Goal: Information Seeking & Learning: Learn about a topic

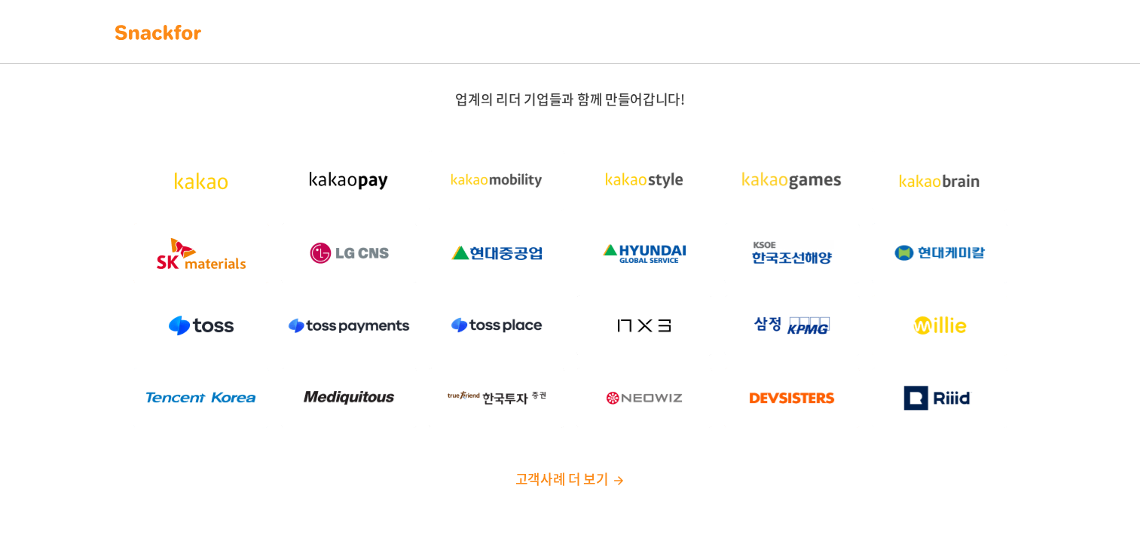
click at [585, 480] on span "고객사례 더 보기" at bounding box center [561, 479] width 93 height 20
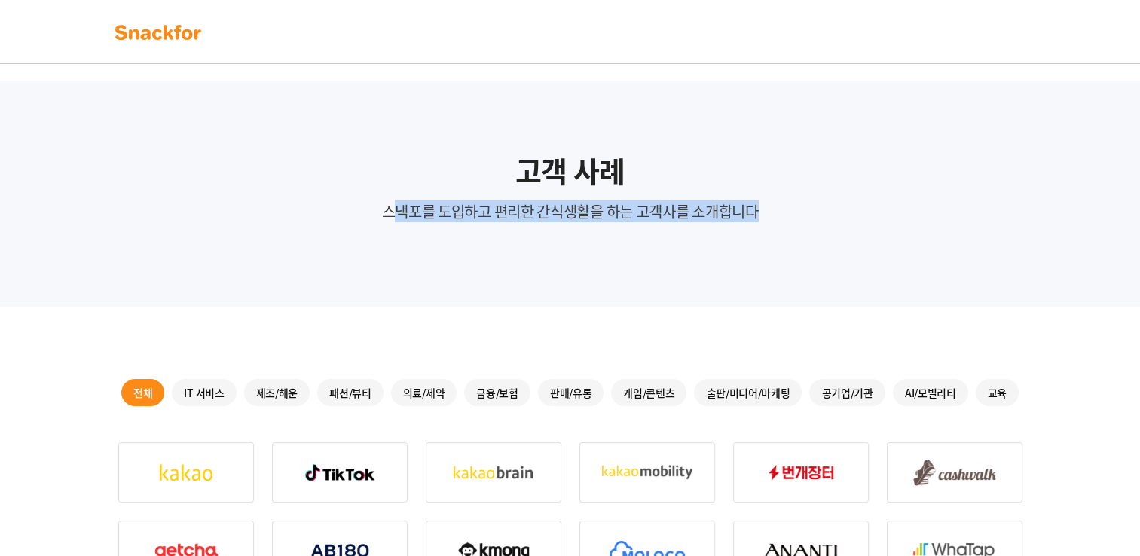
drag, startPoint x: 389, startPoint y: 217, endPoint x: 788, endPoint y: 228, distance: 398.9
click at [788, 228] on div "고객 사례 스낵포를 도입하고 편리한 간식생활을 하는 고객사를 소개합니다" at bounding box center [570, 194] width 1140 height 226
click at [151, 32] on img at bounding box center [158, 32] width 95 height 24
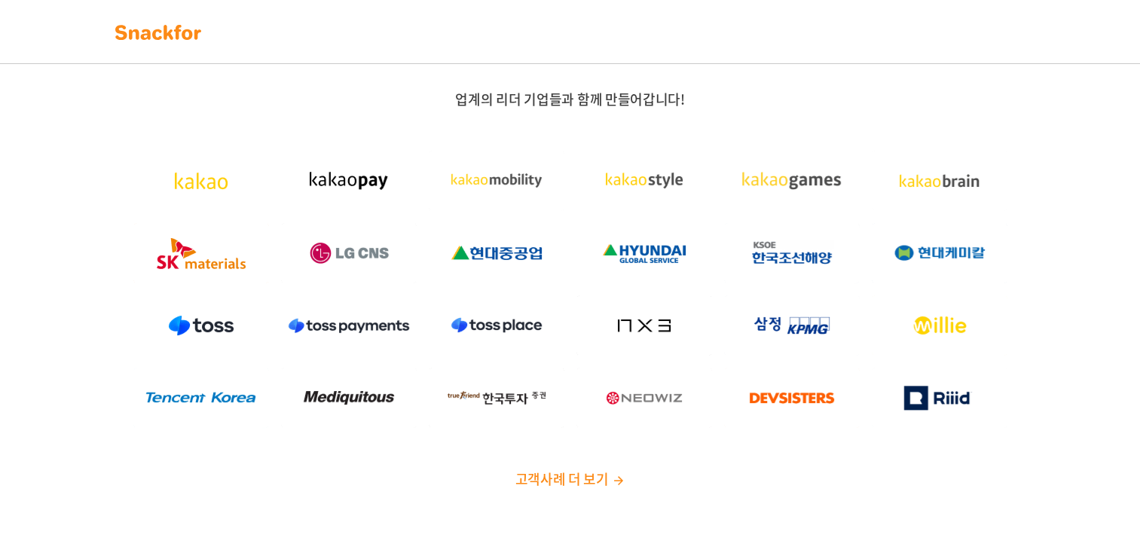
click at [353, 185] on img at bounding box center [349, 181] width 136 height 60
click at [356, 184] on img at bounding box center [349, 181] width 136 height 60
click at [562, 189] on img at bounding box center [497, 181] width 136 height 60
click at [513, 189] on img at bounding box center [497, 181] width 136 height 60
click at [589, 482] on span "고객사례 더 보기" at bounding box center [561, 479] width 93 height 20
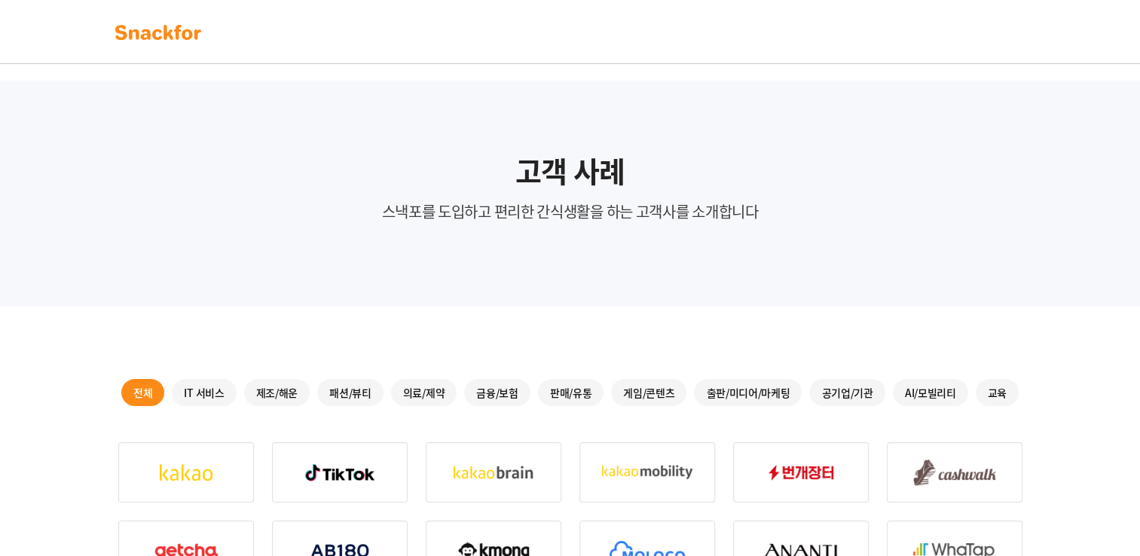
click at [590, 390] on div "판매/유통" at bounding box center [571, 392] width 66 height 27
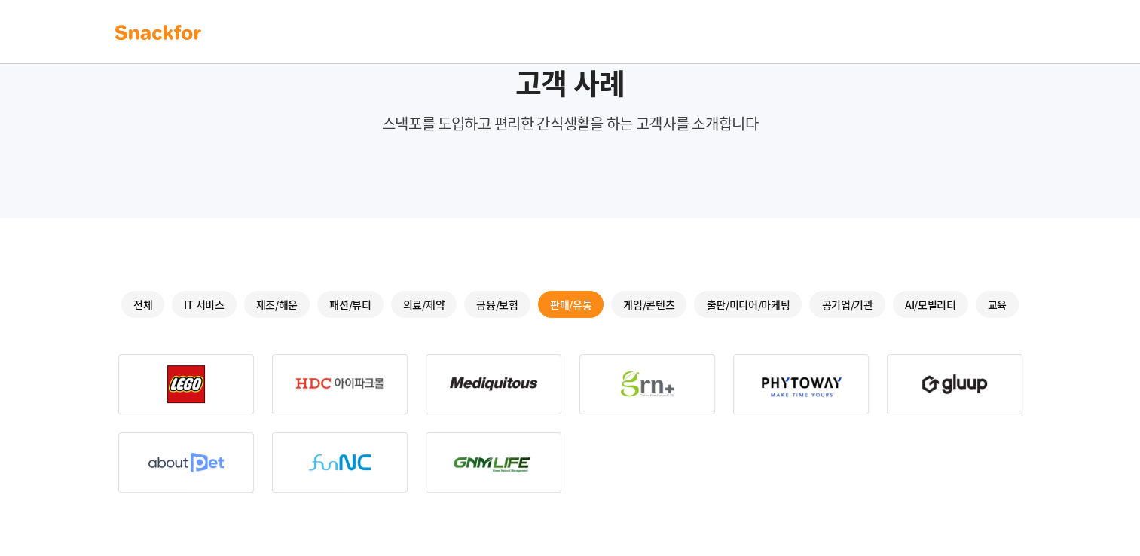
scroll to position [90, 0]
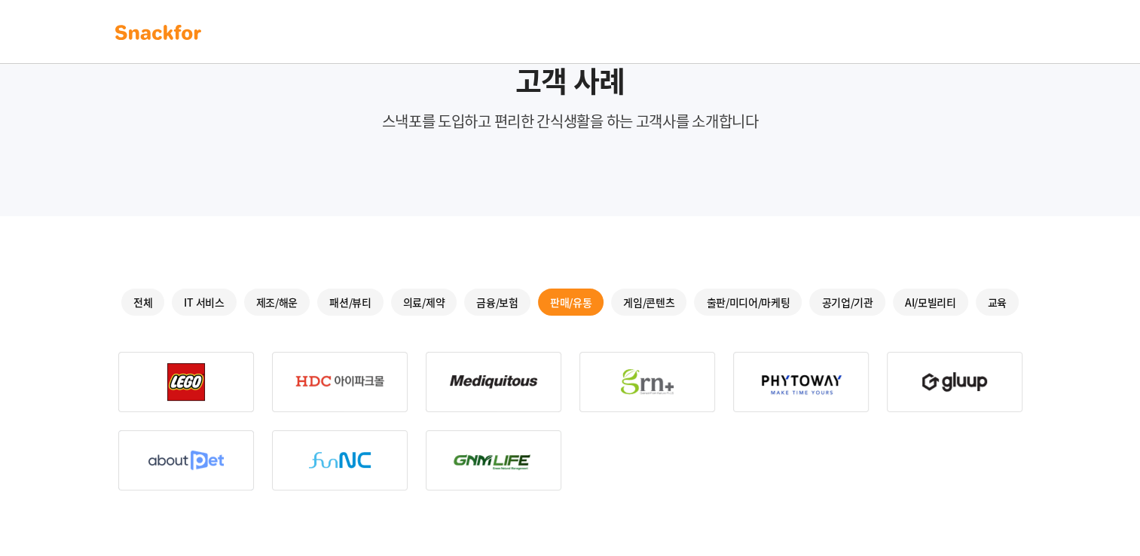
click at [992, 297] on div "교육" at bounding box center [997, 302] width 43 height 27
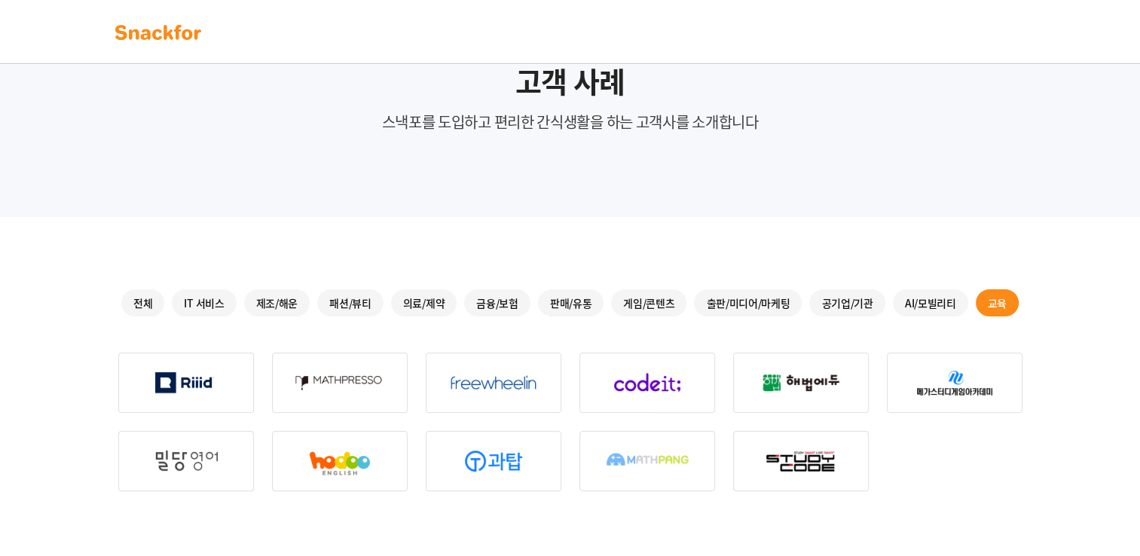
scroll to position [44, 0]
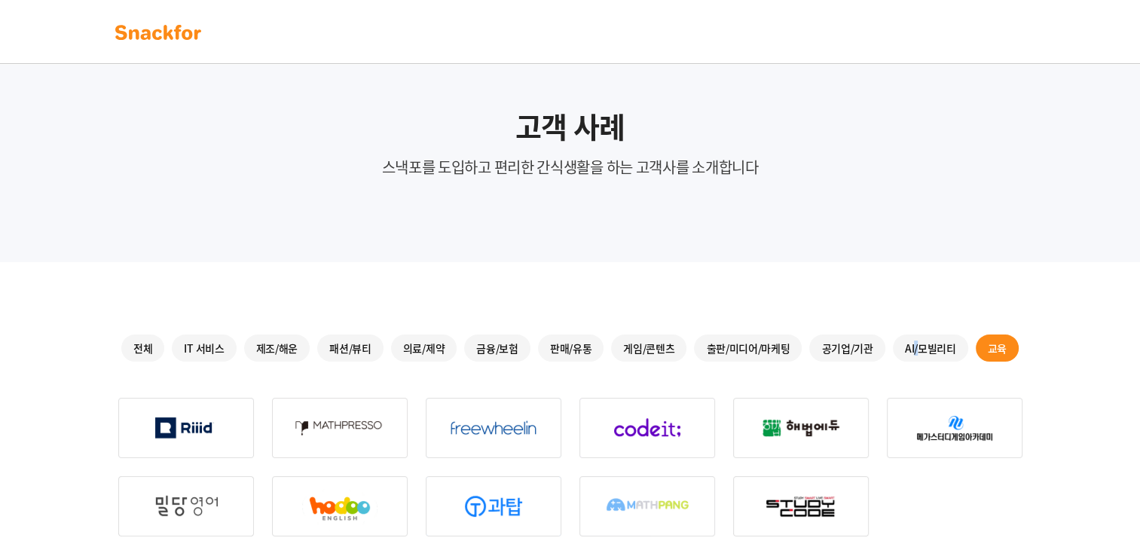
click at [914, 353] on div "AI/모빌리티" at bounding box center [930, 348] width 75 height 27
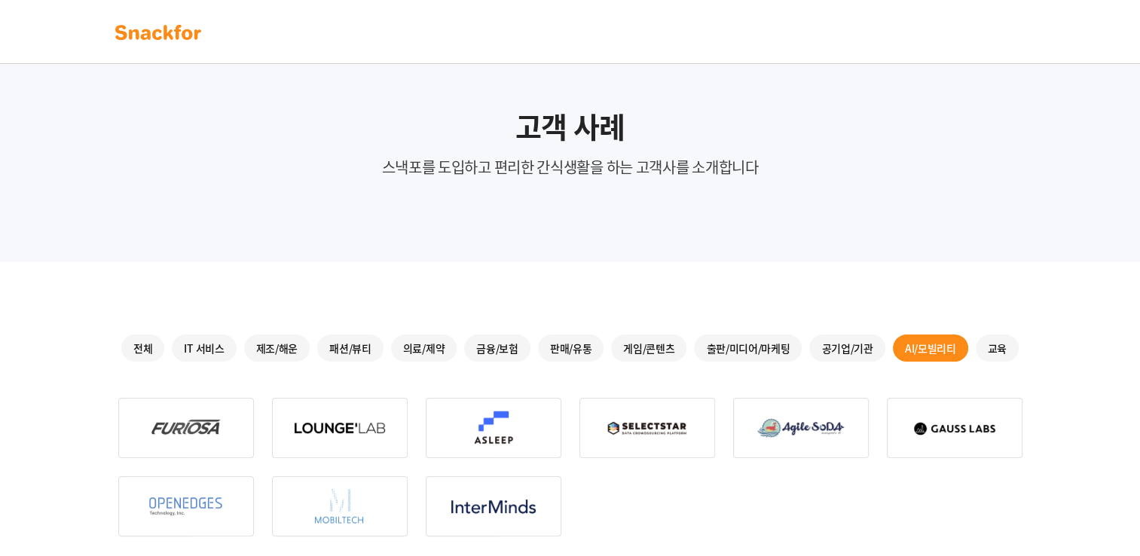
drag, startPoint x: 914, startPoint y: 353, endPoint x: 869, endPoint y: 347, distance: 45.7
click at [872, 347] on div "공기업/기관" at bounding box center [846, 348] width 75 height 27
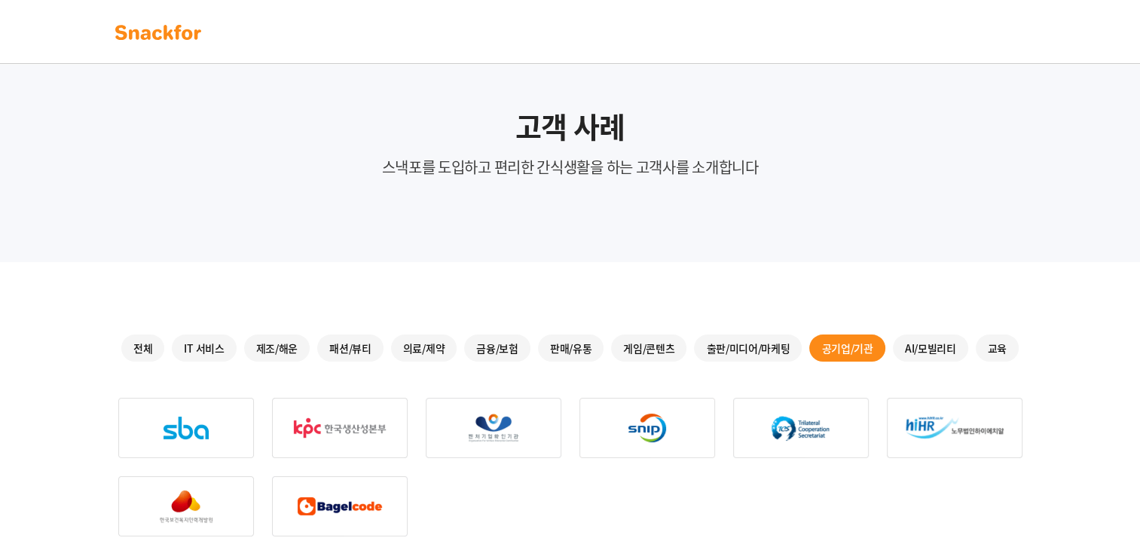
click at [806, 342] on div "전체 IT 서비스 제조/해운 패션/뷰티 의료/제약 금융/보험 판매/유통 게임/콘텐츠 출판/미디어/마케팅 공기업/기관 AI/모빌리티 교육" at bounding box center [570, 348] width 904 height 27
click at [760, 336] on div "출판/미디어/마케팅" at bounding box center [748, 348] width 108 height 27
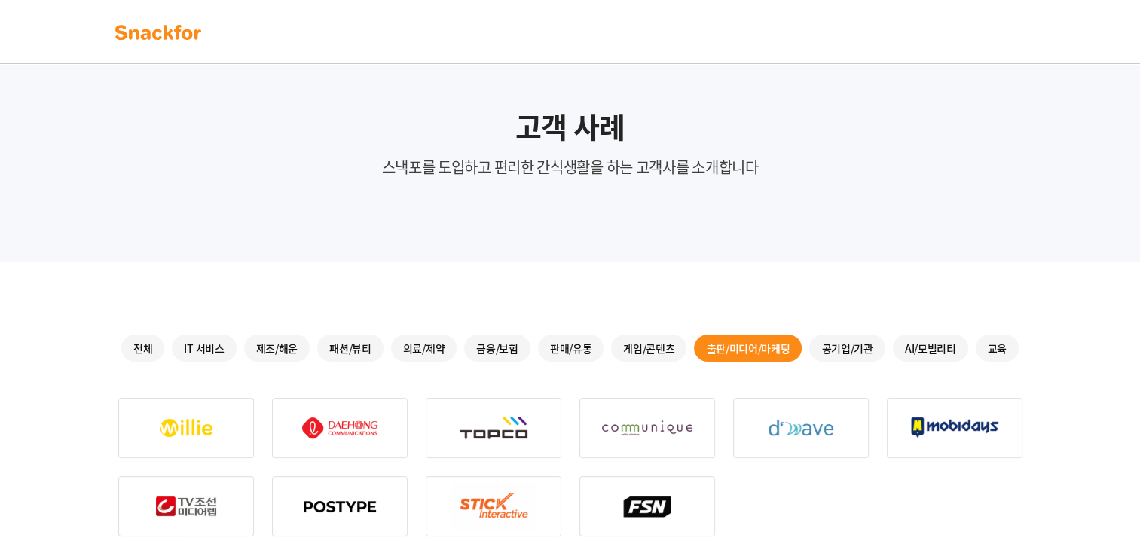
click at [669, 157] on p "스낵포를 도입하고 편리한 간식생활을 하는 고객사를 소개합니다" at bounding box center [570, 167] width 1092 height 21
drag, startPoint x: 545, startPoint y: 89, endPoint x: 546, endPoint y: 118, distance: 29.4
click at [545, 99] on div "고객 사례 스낵포를 도입하고 편리한 간식생활을 하는 고객사를 소개합니다" at bounding box center [570, 149] width 1140 height 226
drag, startPoint x: 491, startPoint y: 138, endPoint x: 452, endPoint y: 148, distance: 40.6
click at [452, 148] on div "고객 사례 스낵포를 도입하고 편리한 간식생활을 하는 고객사를 소개합니다" at bounding box center [570, 143] width 1092 height 69
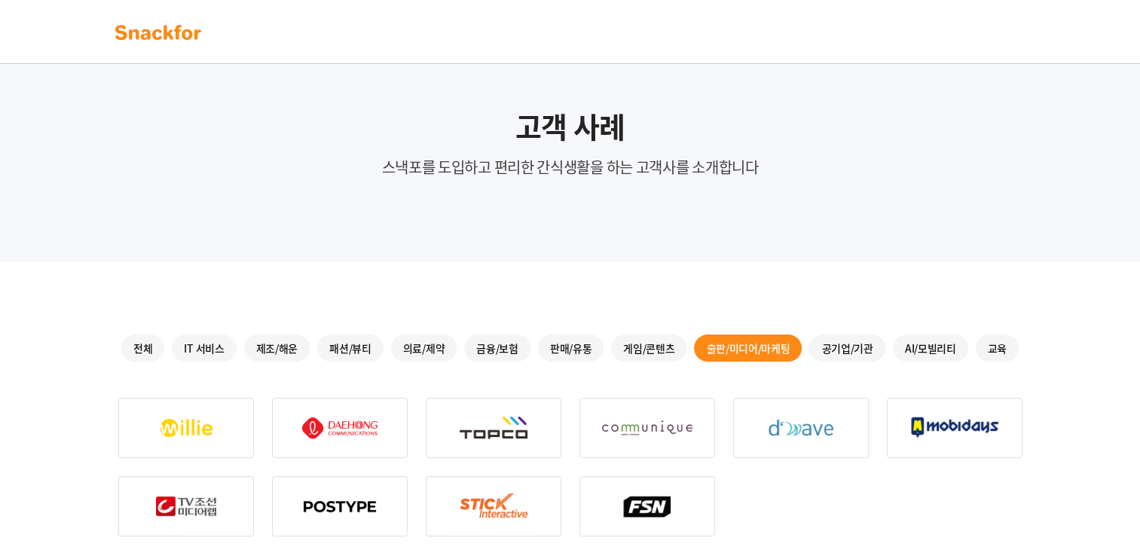
drag, startPoint x: 763, startPoint y: 210, endPoint x: 722, endPoint y: 207, distance: 40.9
click at [760, 212] on div "고객 사례 스낵포를 도입하고 편리한 간식생활을 하는 고객사를 소개합니다" at bounding box center [570, 149] width 1140 height 226
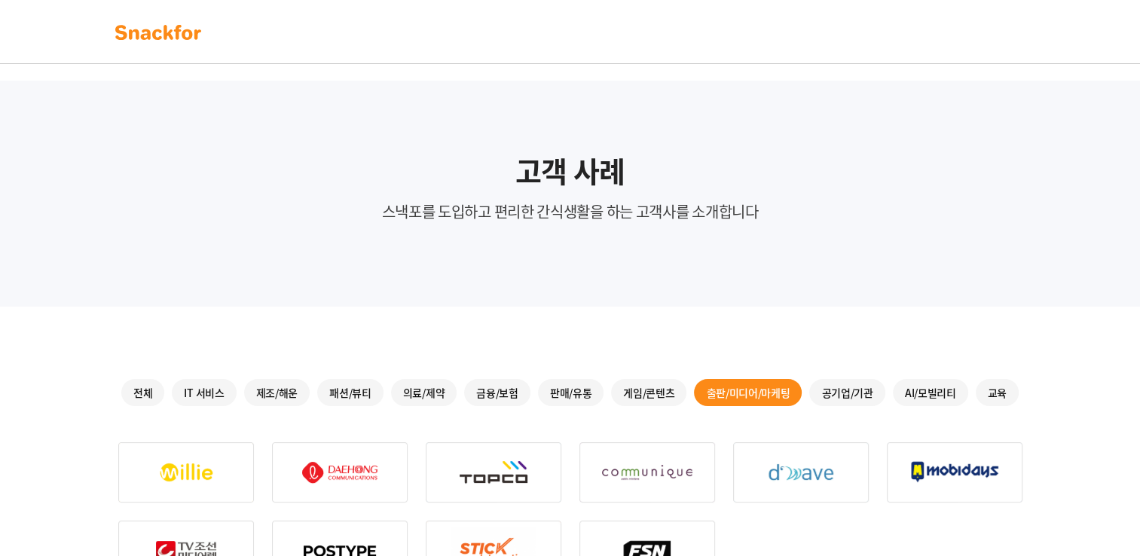
scroll to position [0, 0]
click at [177, 43] on img at bounding box center [158, 32] width 95 height 24
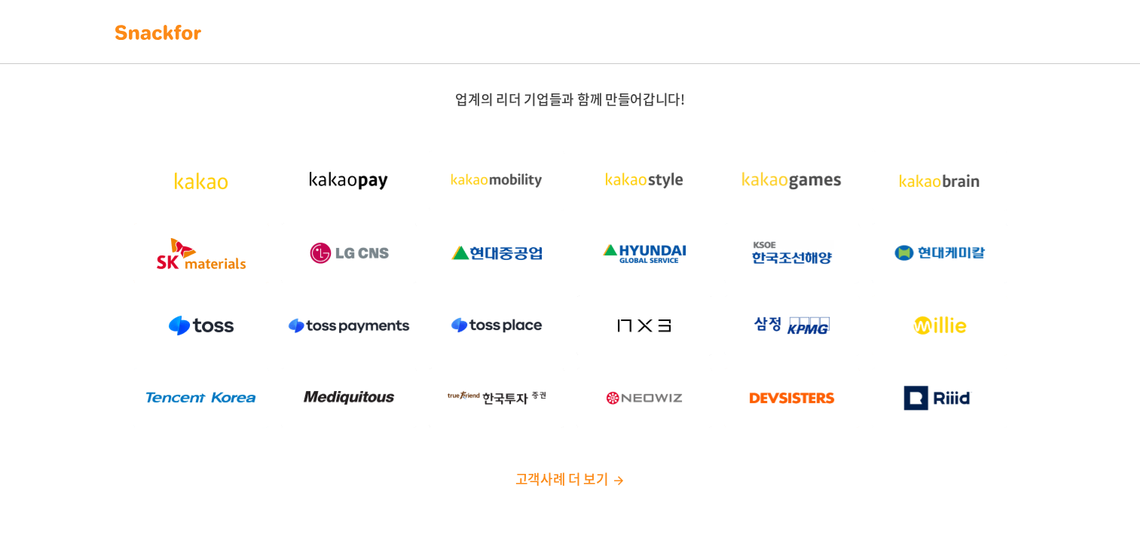
click at [170, 39] on img at bounding box center [158, 32] width 95 height 24
